Goal: Task Accomplishment & Management: Manage account settings

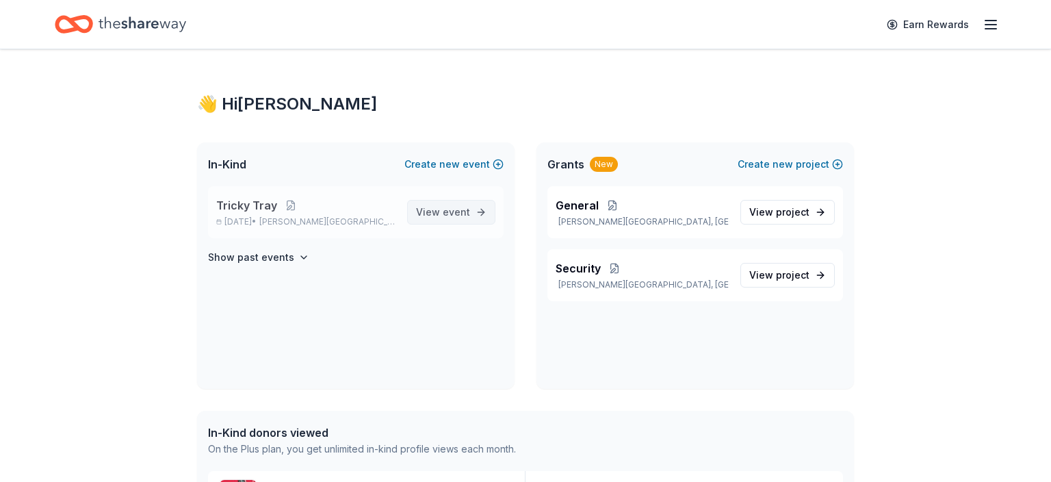
click at [430, 212] on span "View event" at bounding box center [443, 212] width 54 height 16
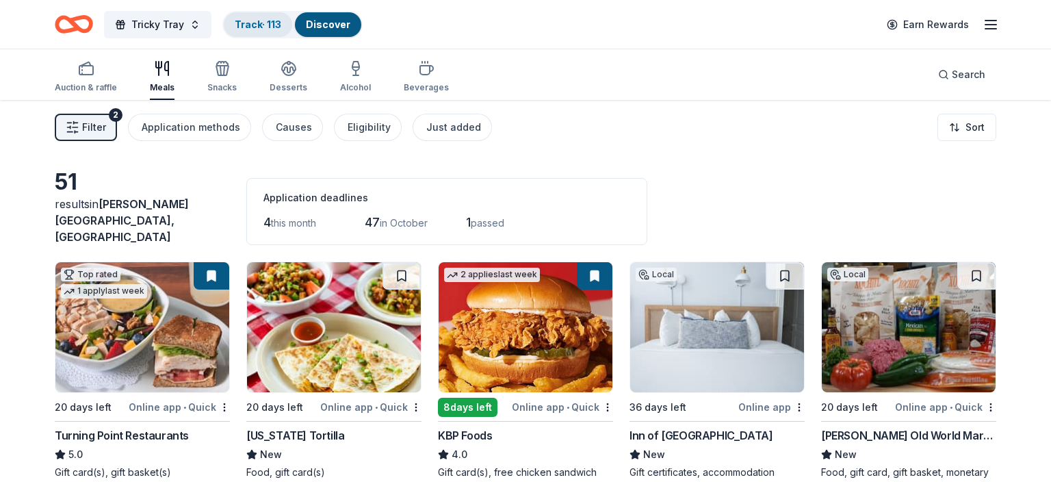
click at [246, 20] on link "Track · 113" at bounding box center [258, 24] width 47 height 12
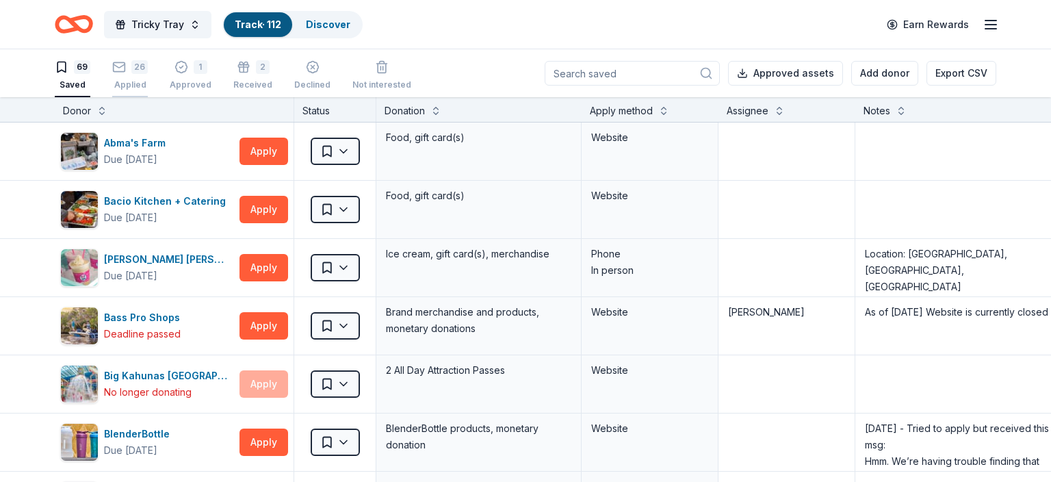
click at [129, 80] on div "Applied" at bounding box center [130, 84] width 36 height 11
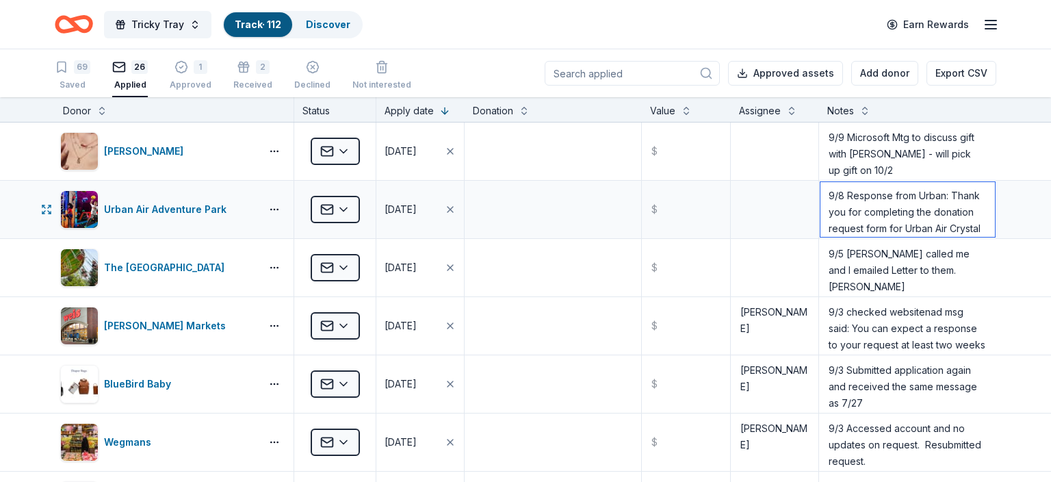
click at [847, 212] on textarea "9/8 Response from Urban: Thank you for completing the donation request form for…" at bounding box center [908, 209] width 175 height 55
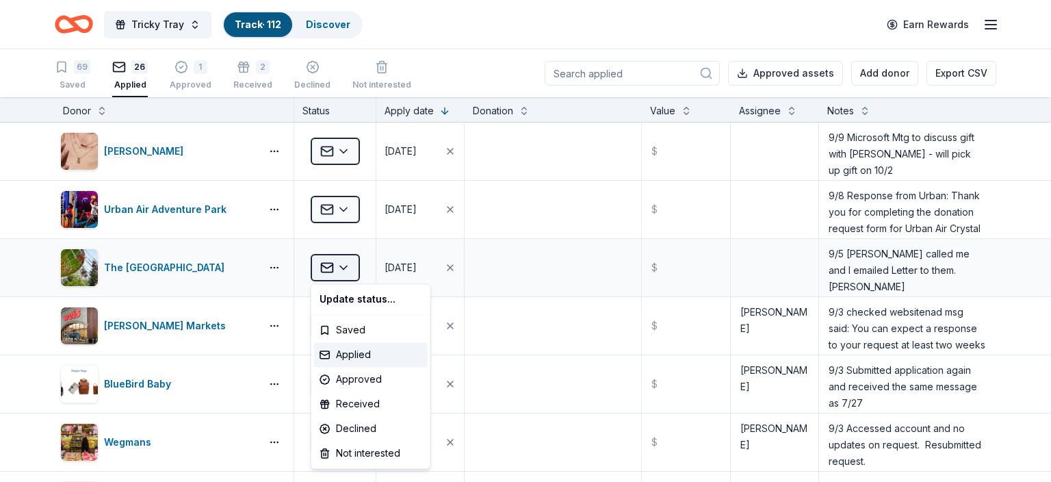
click at [345, 266] on html "Tricky Tray Track · 112 Discover Earn Rewards 69 Saved 26 Applied 1 Approved 2 …" at bounding box center [525, 241] width 1051 height 482
click at [347, 400] on div "Received" at bounding box center [371, 403] width 114 height 25
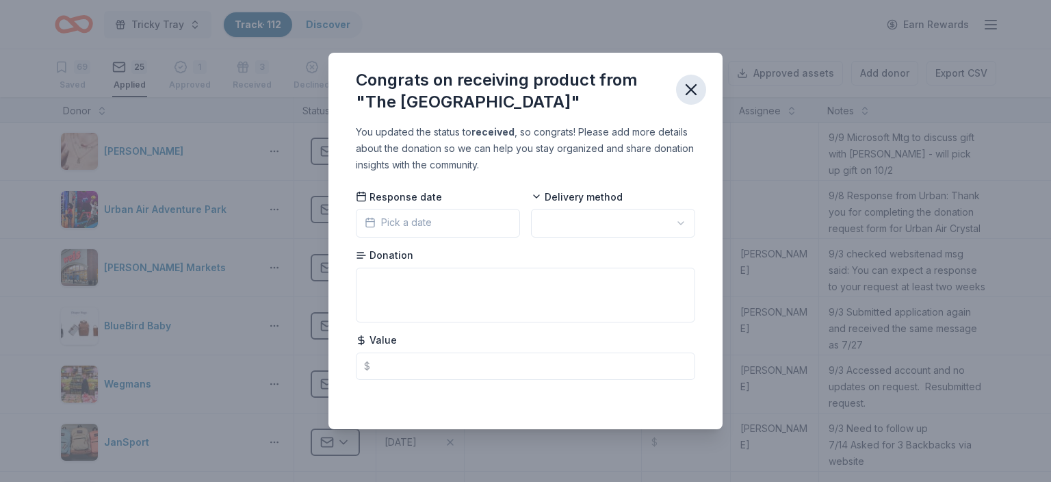
click at [693, 87] on icon "button" at bounding box center [691, 89] width 19 height 19
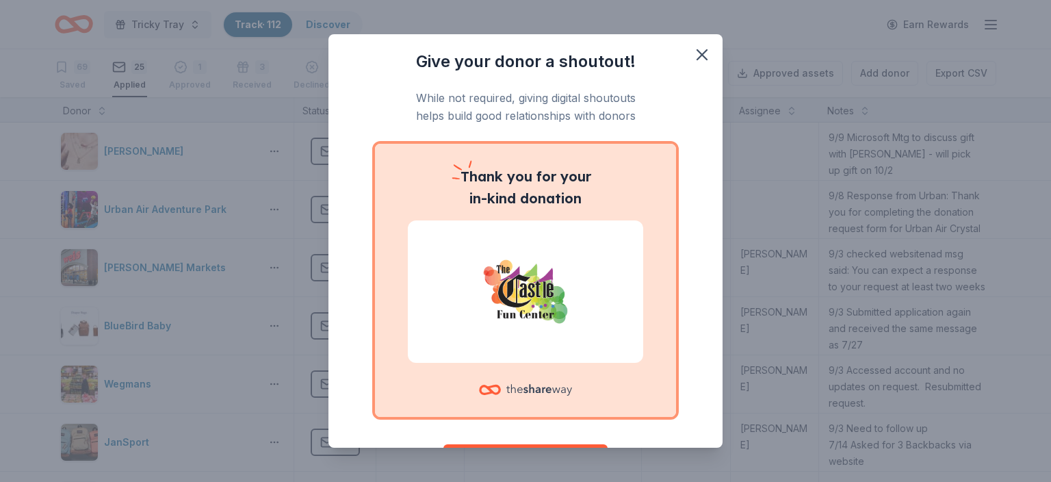
click at [521, 303] on img at bounding box center [525, 292] width 203 height 88
click at [525, 391] on icon at bounding box center [539, 390] width 66 height 28
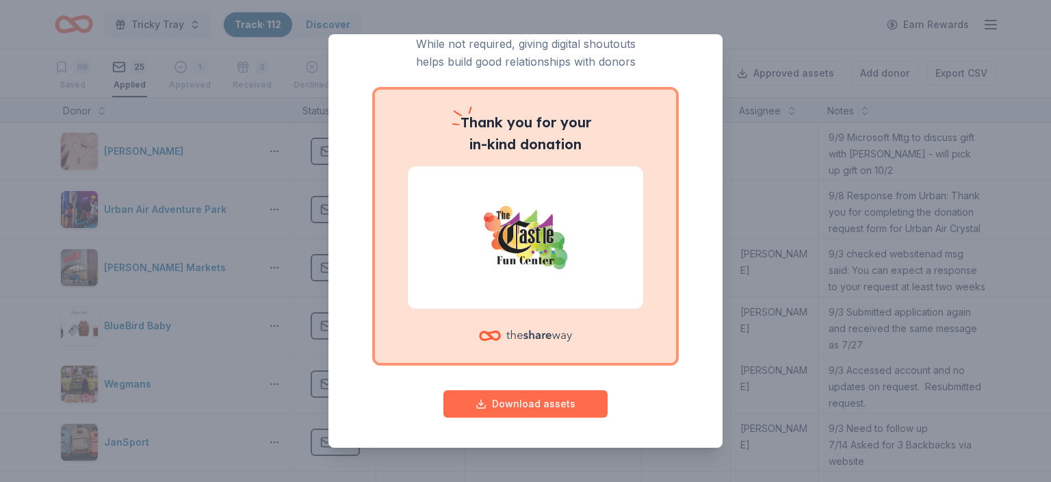
click at [519, 398] on button "Download assets" at bounding box center [525, 403] width 164 height 27
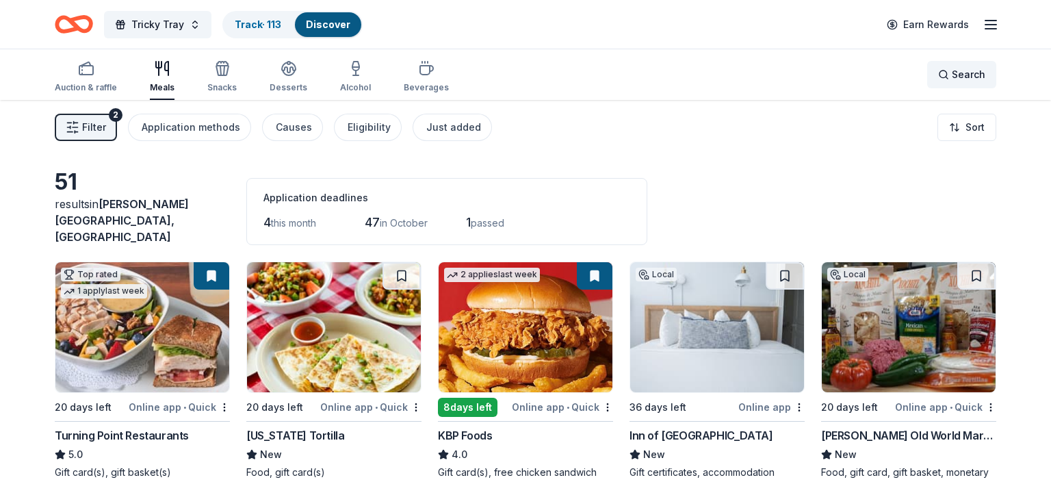
click at [944, 78] on div "Search" at bounding box center [961, 74] width 47 height 16
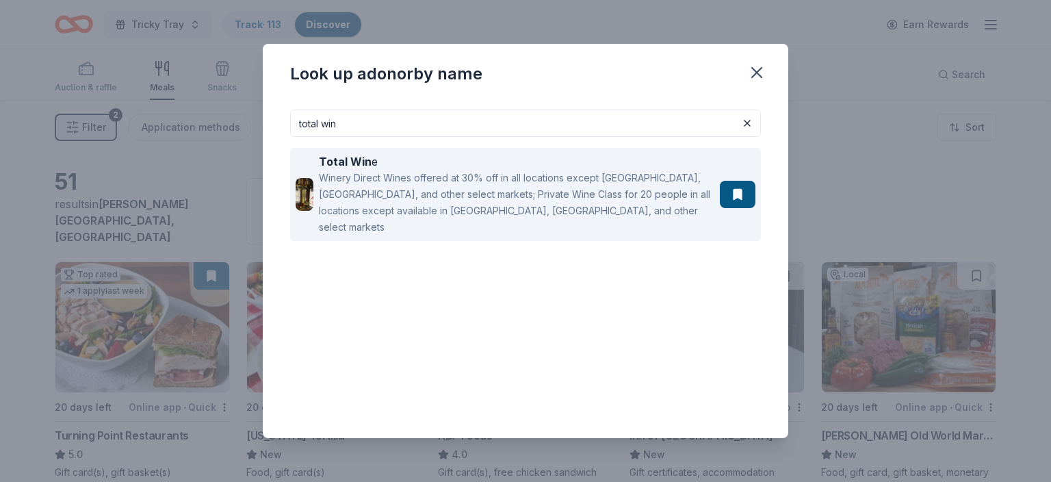
type input "total win"
click at [606, 190] on div "Winery Direct Wines offered at 30% off in all locations except [GEOGRAPHIC_DATA…" at bounding box center [517, 203] width 396 height 66
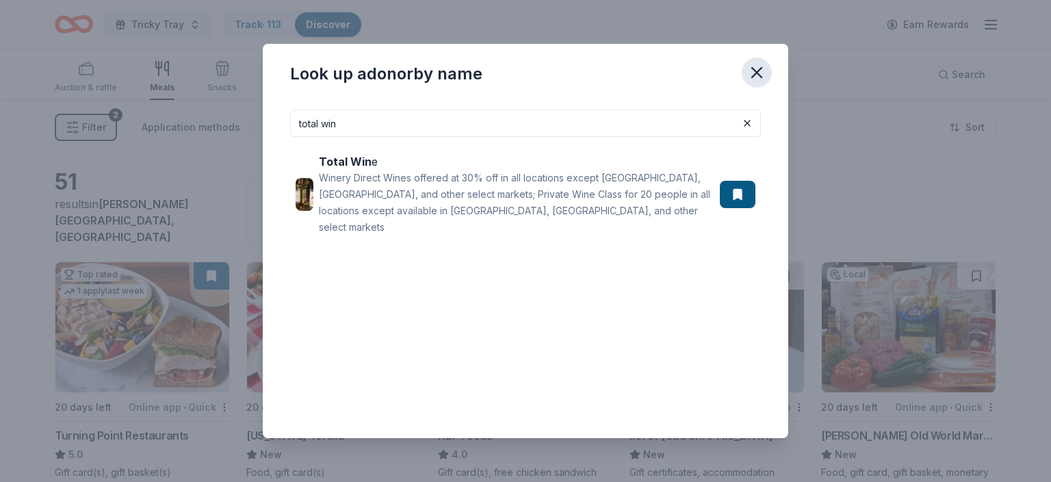
click at [762, 73] on icon "button" at bounding box center [756, 72] width 19 height 19
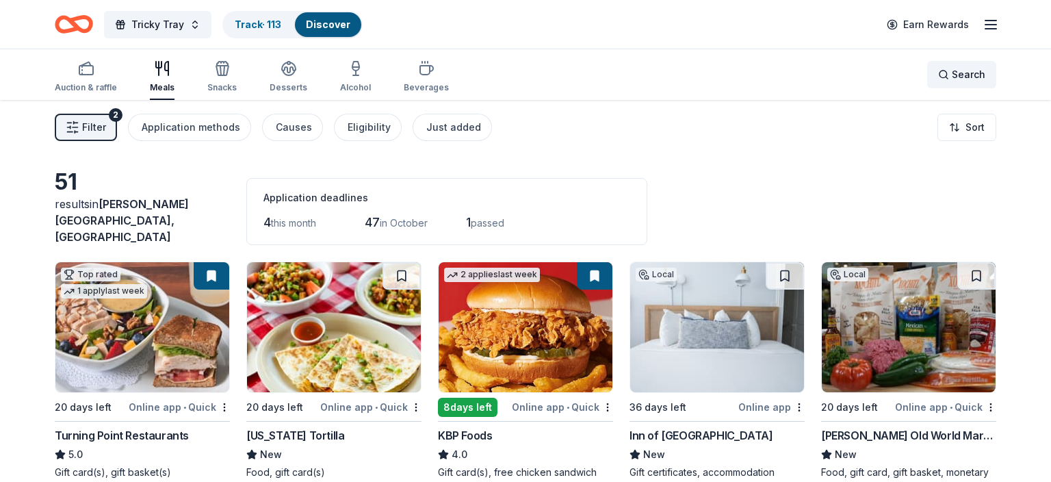
click at [946, 67] on div "Search" at bounding box center [961, 74] width 47 height 16
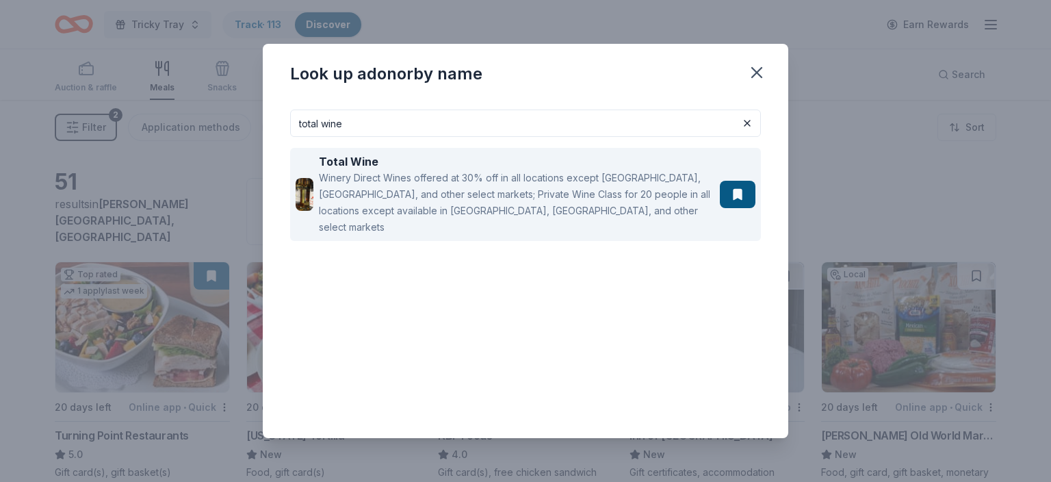
type input "total wine"
click at [743, 185] on button at bounding box center [738, 194] width 36 height 27
click at [740, 188] on button at bounding box center [738, 194] width 36 height 27
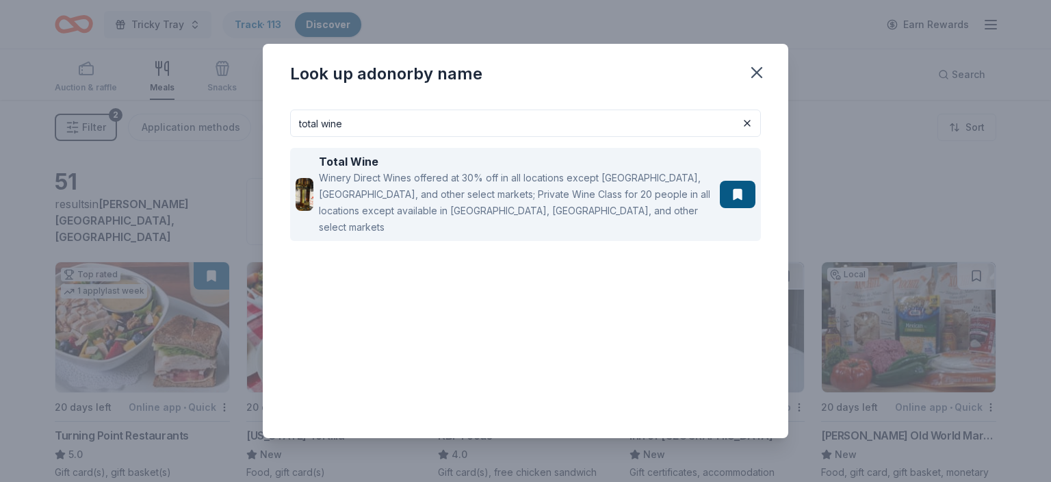
click at [740, 188] on button at bounding box center [738, 194] width 36 height 27
click at [508, 173] on div "Winery Direct Wines offered at 30% off in all locations except [GEOGRAPHIC_DATA…" at bounding box center [517, 203] width 396 height 66
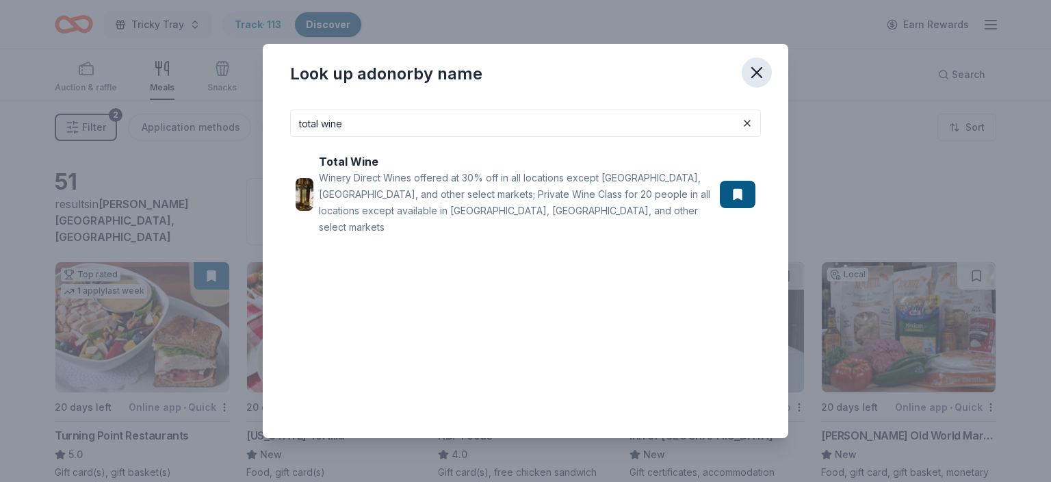
click at [756, 70] on icon "button" at bounding box center [757, 73] width 10 height 10
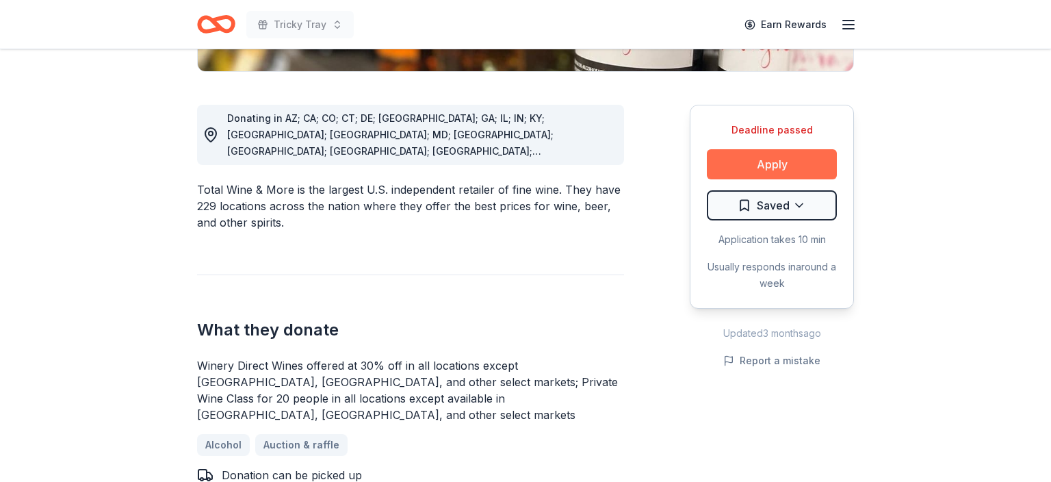
scroll to position [345, 0]
click at [775, 162] on button "Apply" at bounding box center [772, 164] width 130 height 30
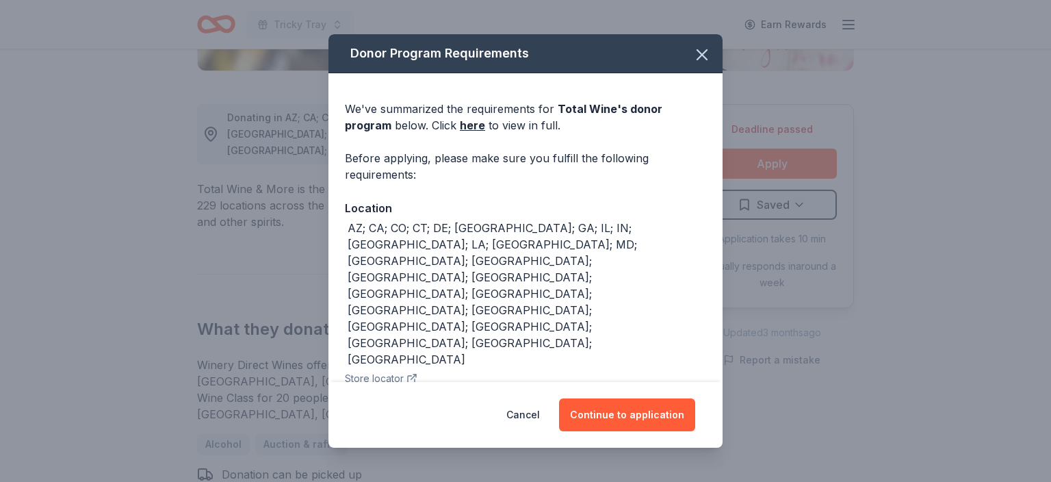
scroll to position [16, 0]
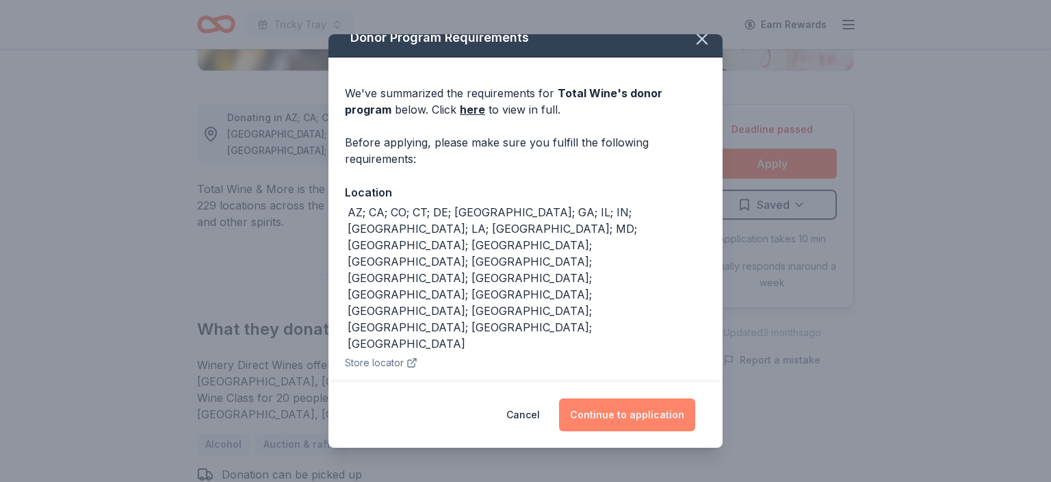
click at [654, 415] on button "Continue to application" at bounding box center [627, 414] width 136 height 33
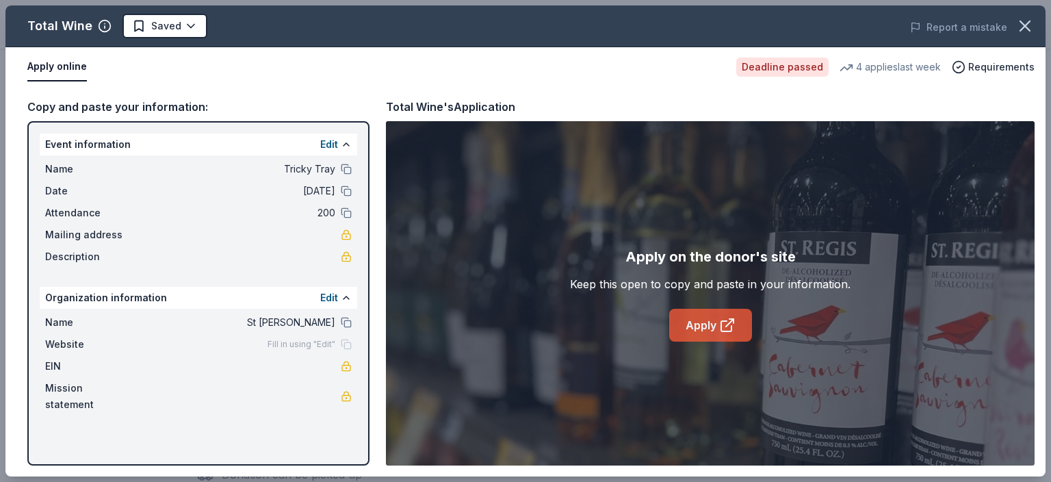
click at [695, 321] on link "Apply" at bounding box center [710, 325] width 83 height 33
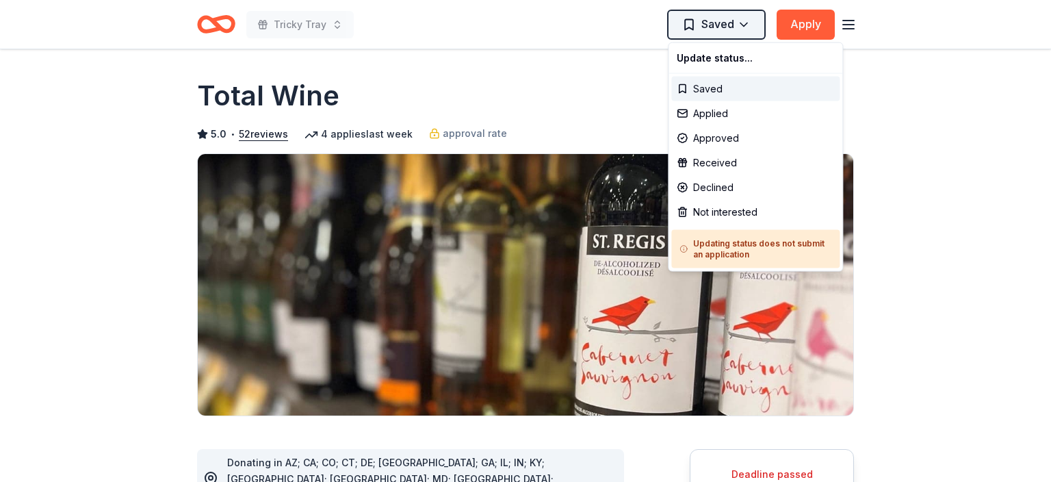
click at [726, 25] on html "Tricky Tray Saved Apply Deadline passed Share Total Wine 5.0 • 52 reviews 4 app…" at bounding box center [525, 241] width 1051 height 482
click at [720, 82] on div "Saved" at bounding box center [755, 89] width 168 height 25
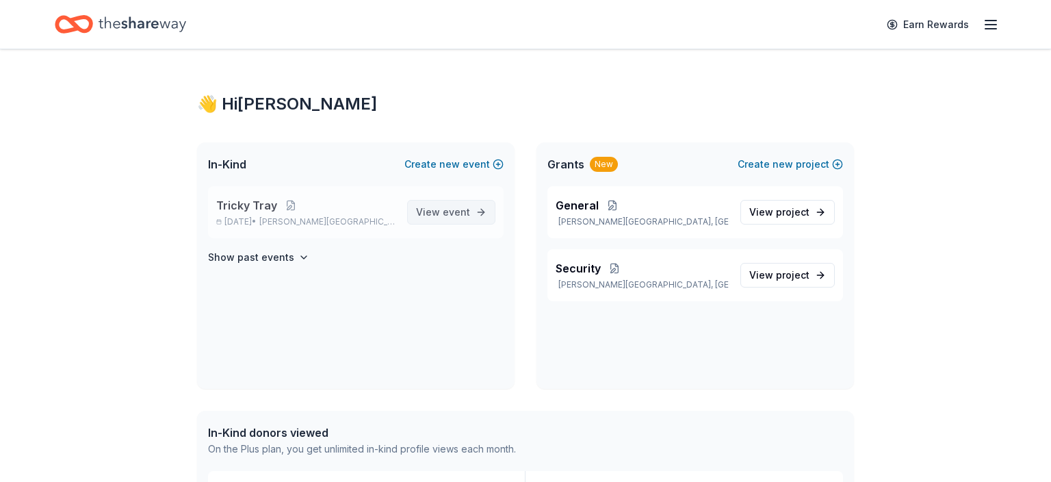
click at [450, 215] on span "event" at bounding box center [456, 212] width 27 height 12
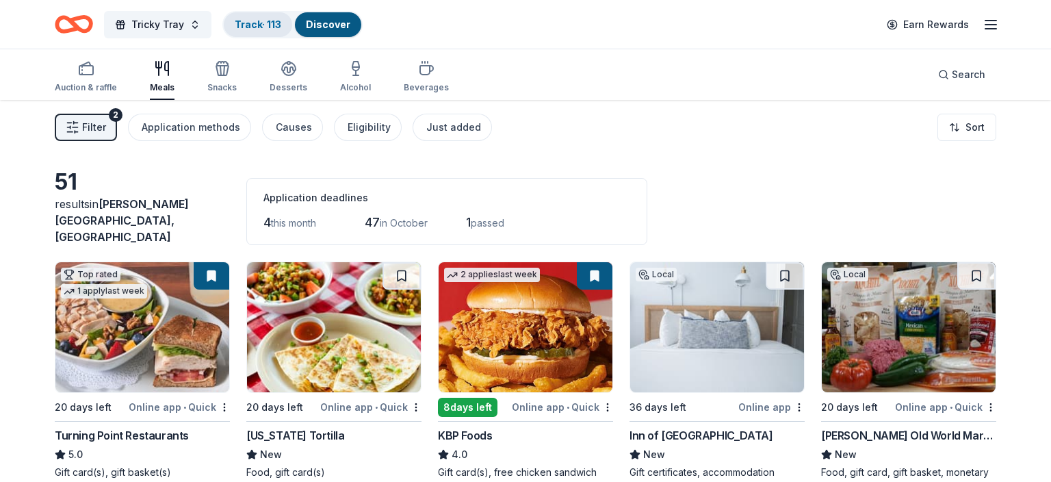
click at [263, 24] on link "Track · 113" at bounding box center [258, 24] width 47 height 12
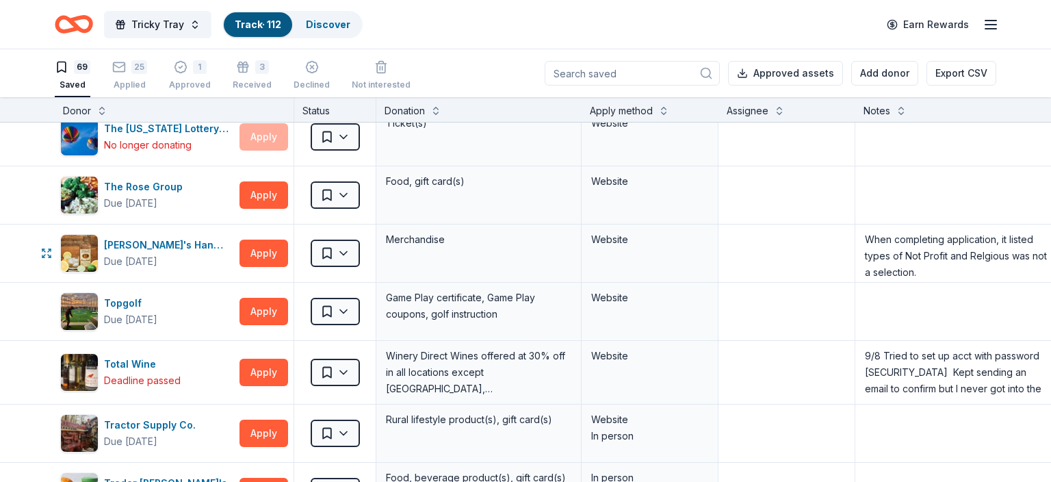
scroll to position [3246, 0]
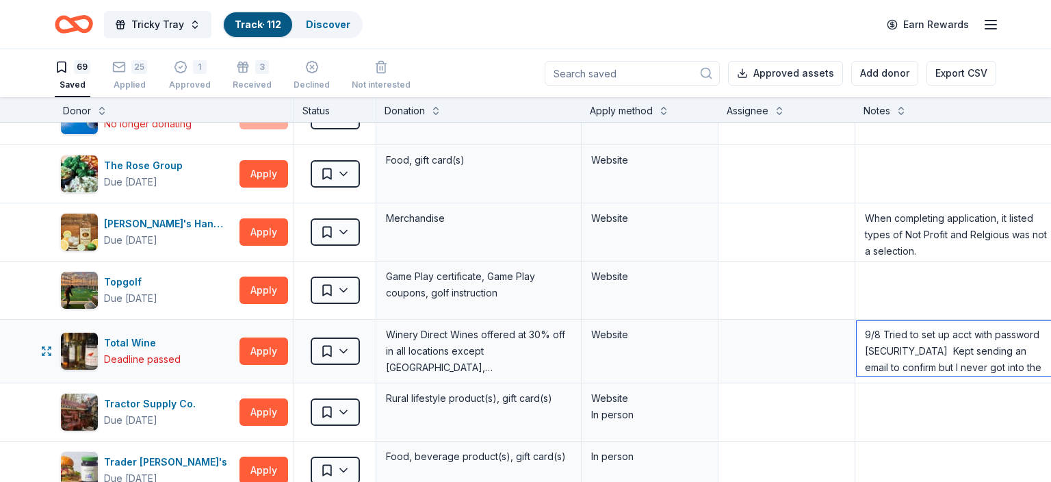
click at [862, 337] on textarea "9/8 Tried to set up acct with password [SECURITY_DATA] Kept sending an email to…" at bounding box center [958, 348] width 202 height 55
click at [923, 325] on textarea "9/8 Tried to set up acct with password [SECURITY_DATA] Kept sending an email to…" at bounding box center [958, 348] width 202 height 55
click at [866, 324] on textarea "9/8 set up acct with password [SECURITY_DATA] Kept sending an email to confirm …" at bounding box center [958, 348] width 202 height 55
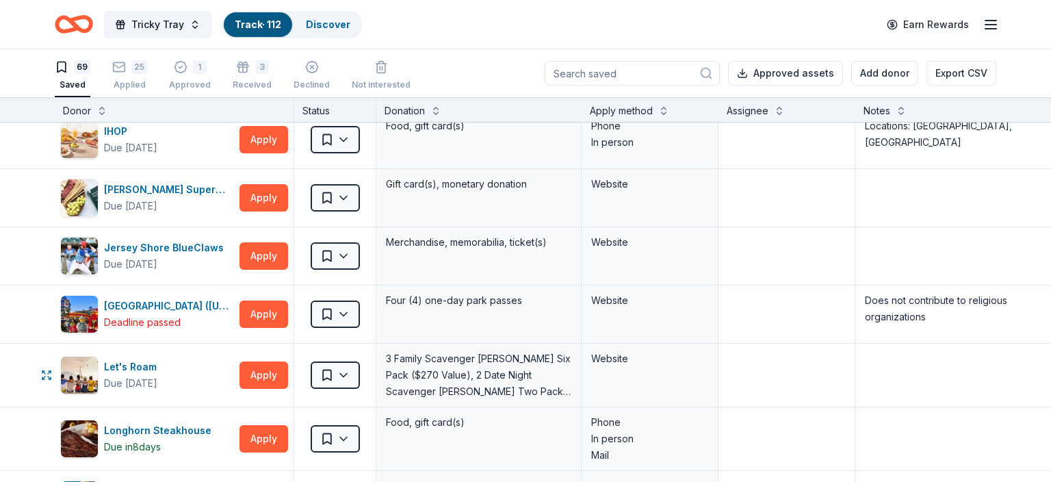
scroll to position [1341, 0]
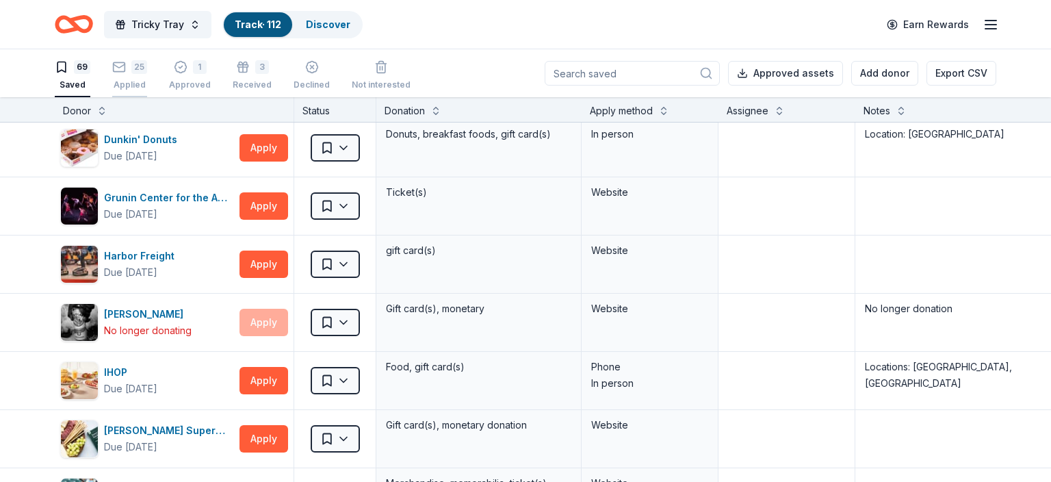
type textarea "9/17 Was able to verify account but missed the deadline to complete an applicat…"
click at [134, 73] on div "25" at bounding box center [139, 67] width 16 height 14
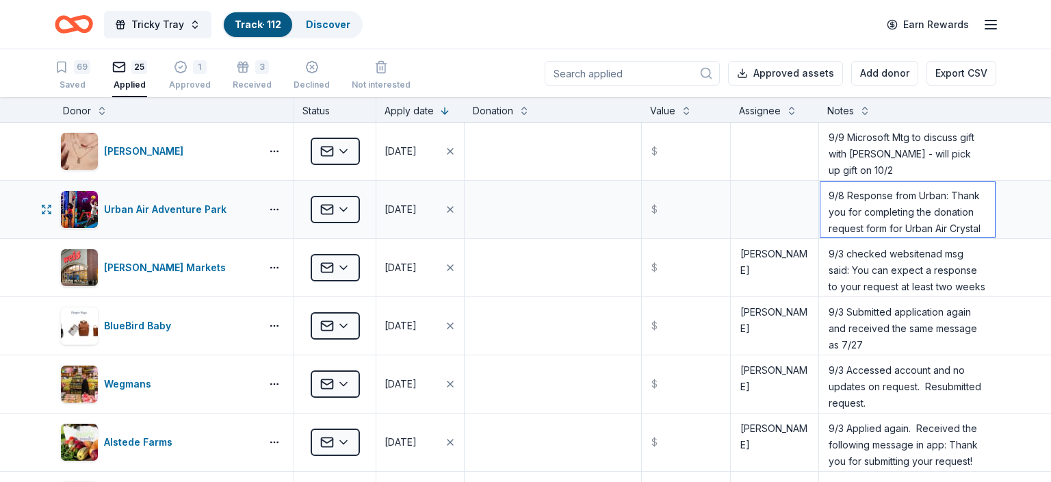
click at [842, 222] on textarea "9/8 Response from Urban: Thank you for completing the donation request form for…" at bounding box center [908, 209] width 175 height 55
